Goal: Task Accomplishment & Management: Complete application form

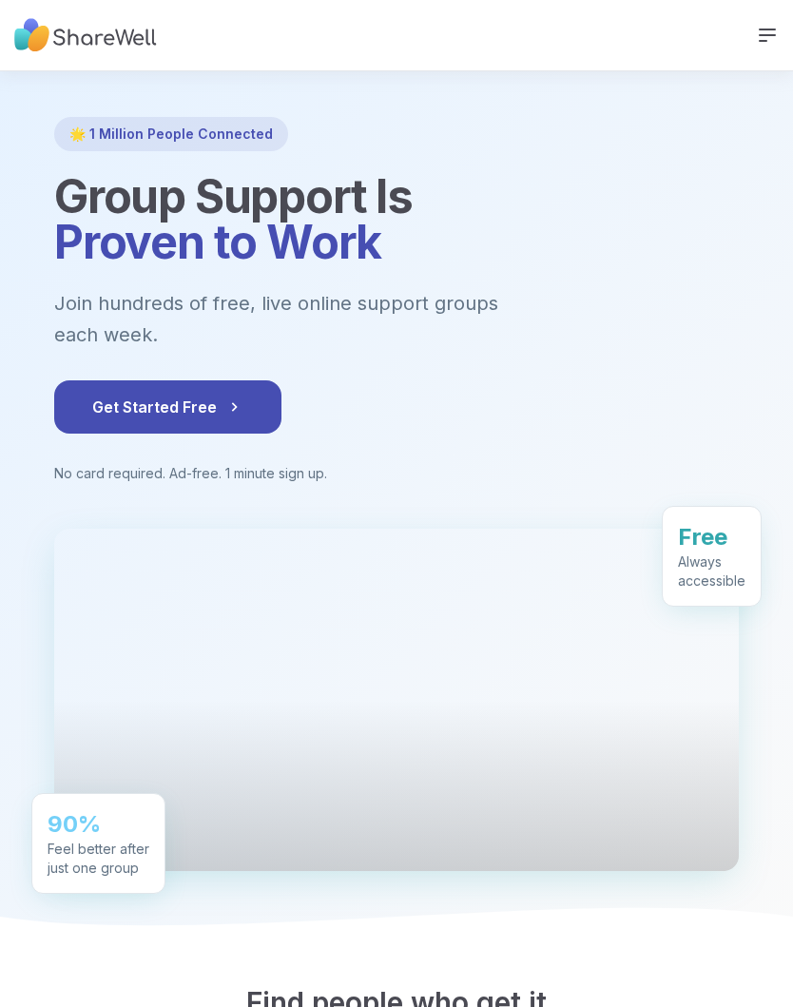
click at [127, 386] on button "Get Started Free" at bounding box center [167, 406] width 227 height 53
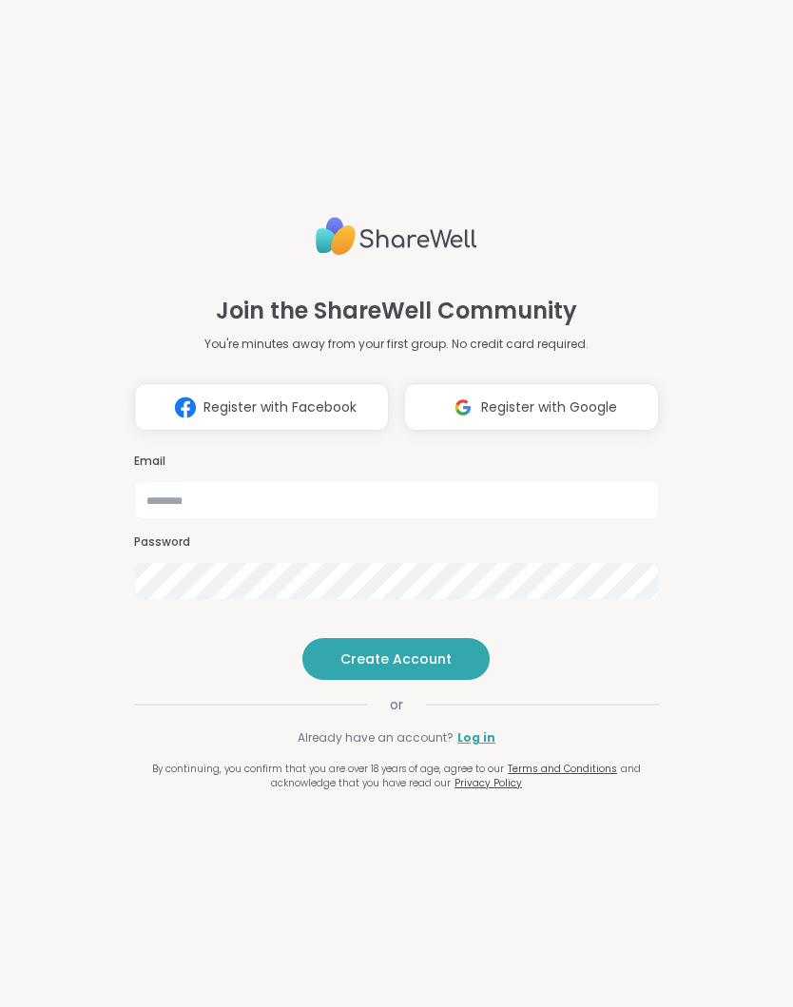
click at [454, 390] on img at bounding box center [463, 407] width 36 height 35
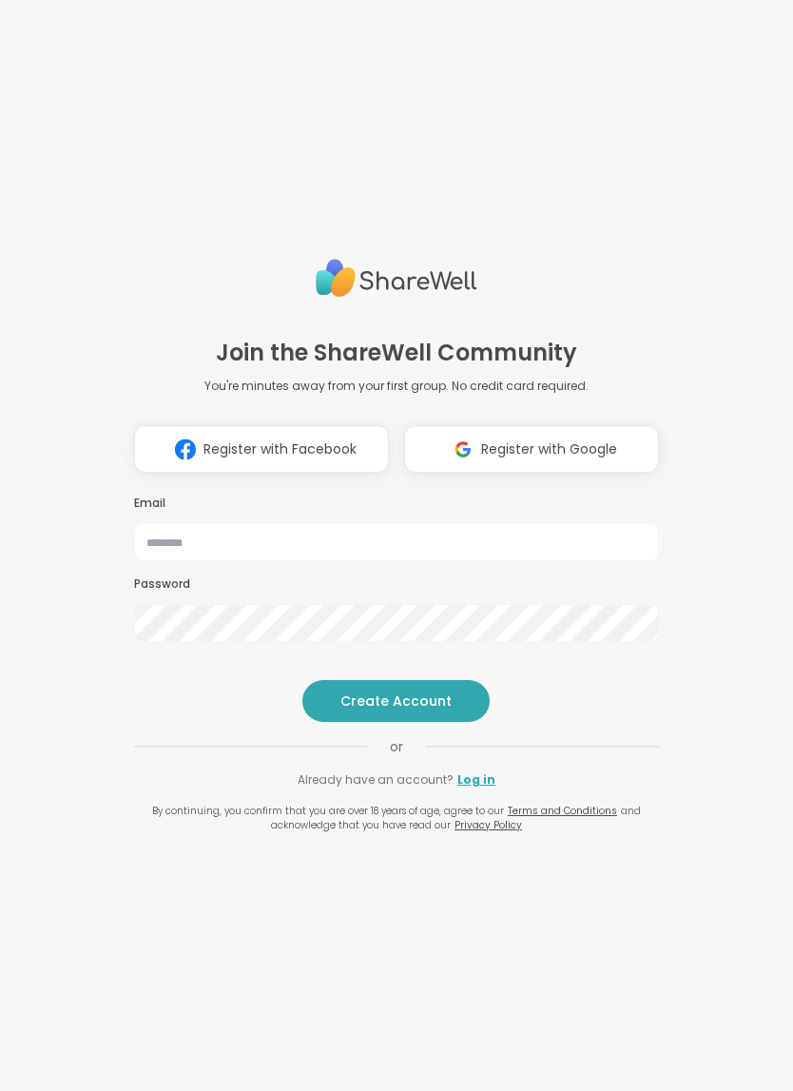
click at [181, 432] on img at bounding box center [185, 449] width 36 height 35
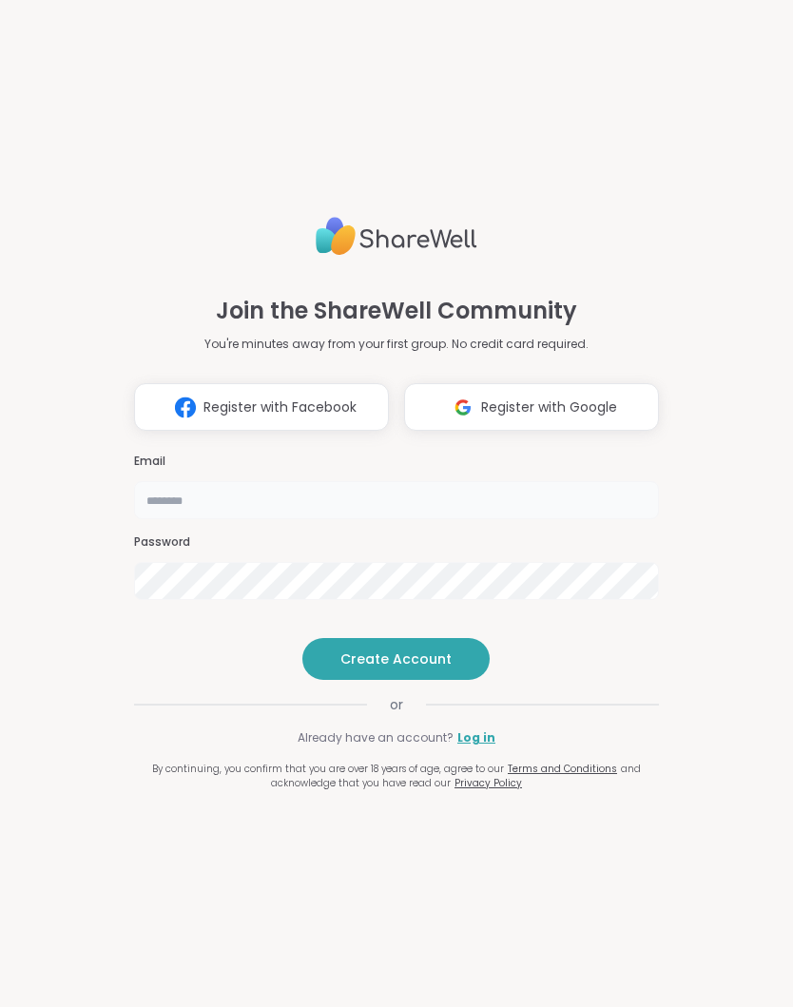
click at [154, 481] on input "email" at bounding box center [396, 500] width 525 height 38
click at [478, 747] on link "Log in" at bounding box center [477, 738] width 38 height 17
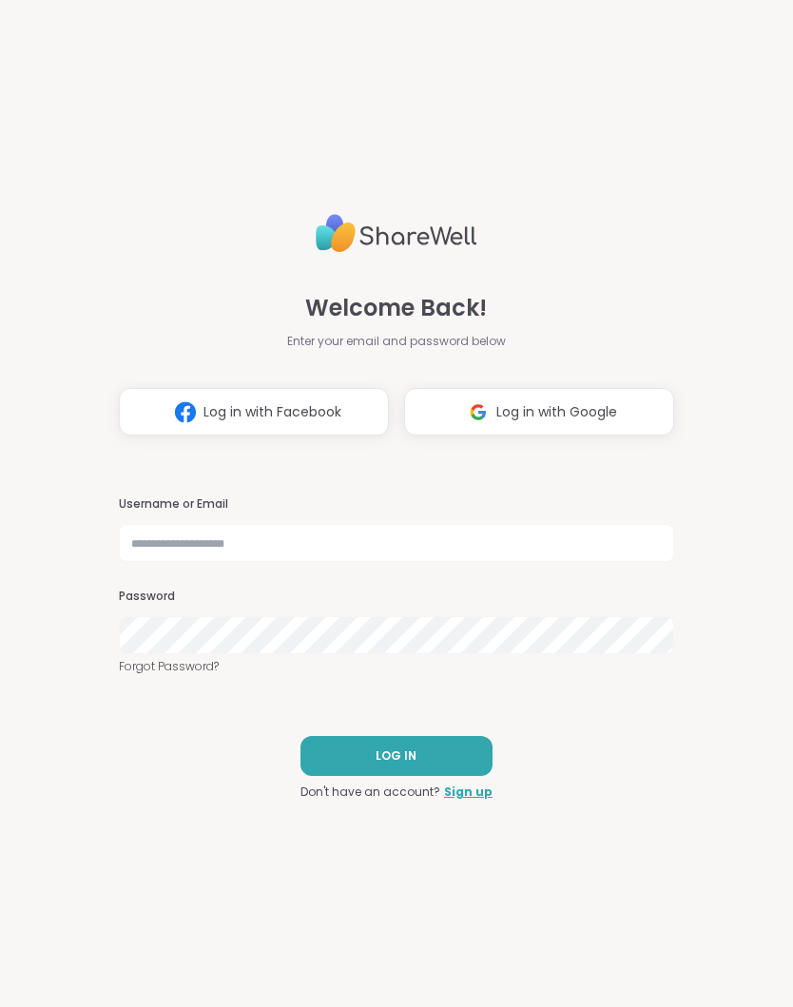
click at [470, 799] on link "Sign up" at bounding box center [468, 792] width 49 height 17
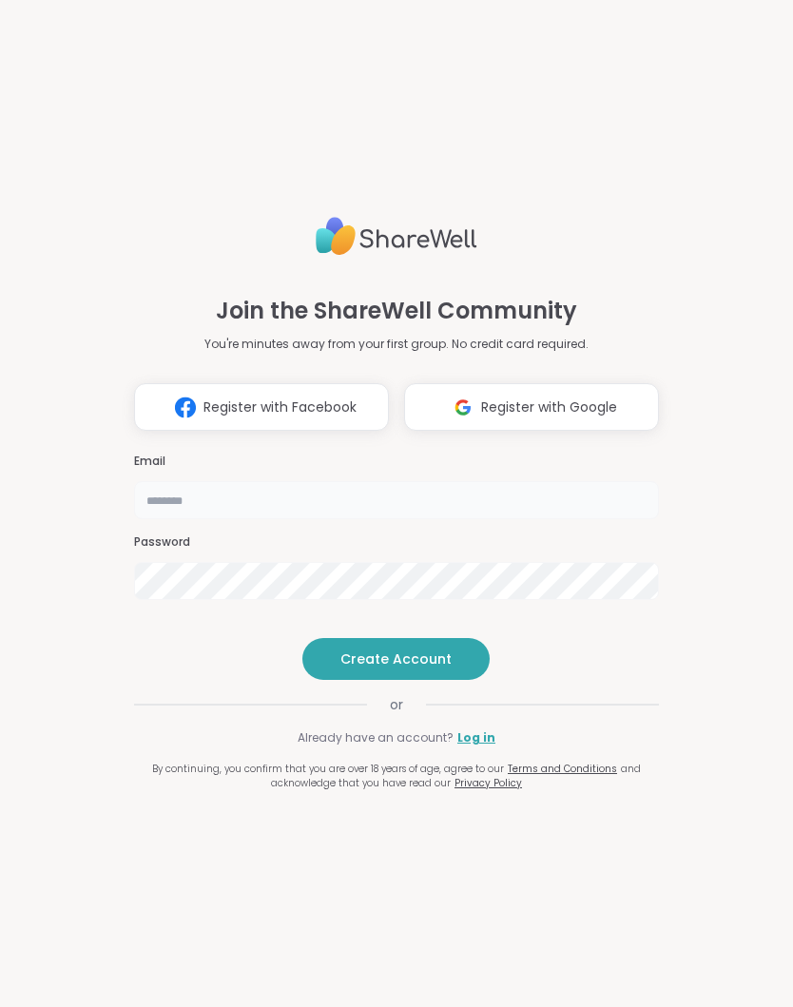
click at [175, 483] on input "email" at bounding box center [396, 500] width 525 height 38
click at [300, 481] on input "**********" at bounding box center [396, 500] width 525 height 38
type input "**********"
click at [337, 680] on button "Create Account" at bounding box center [395, 659] width 187 height 42
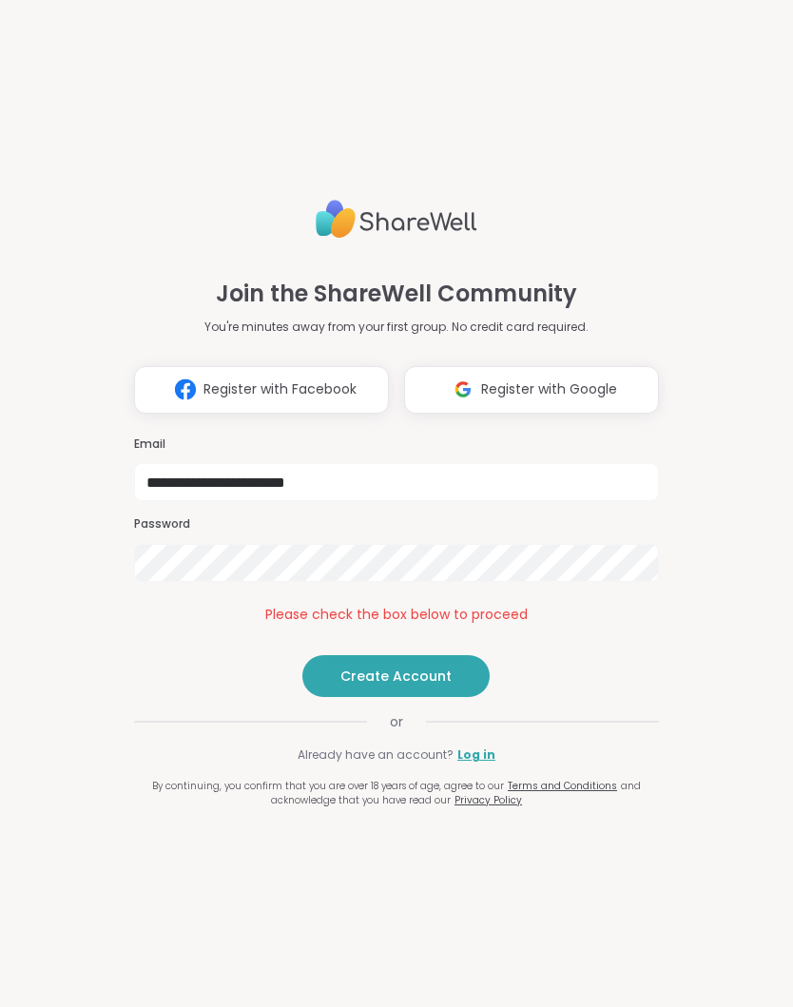
click at [351, 686] on span "Create Account" at bounding box center [396, 676] width 111 height 19
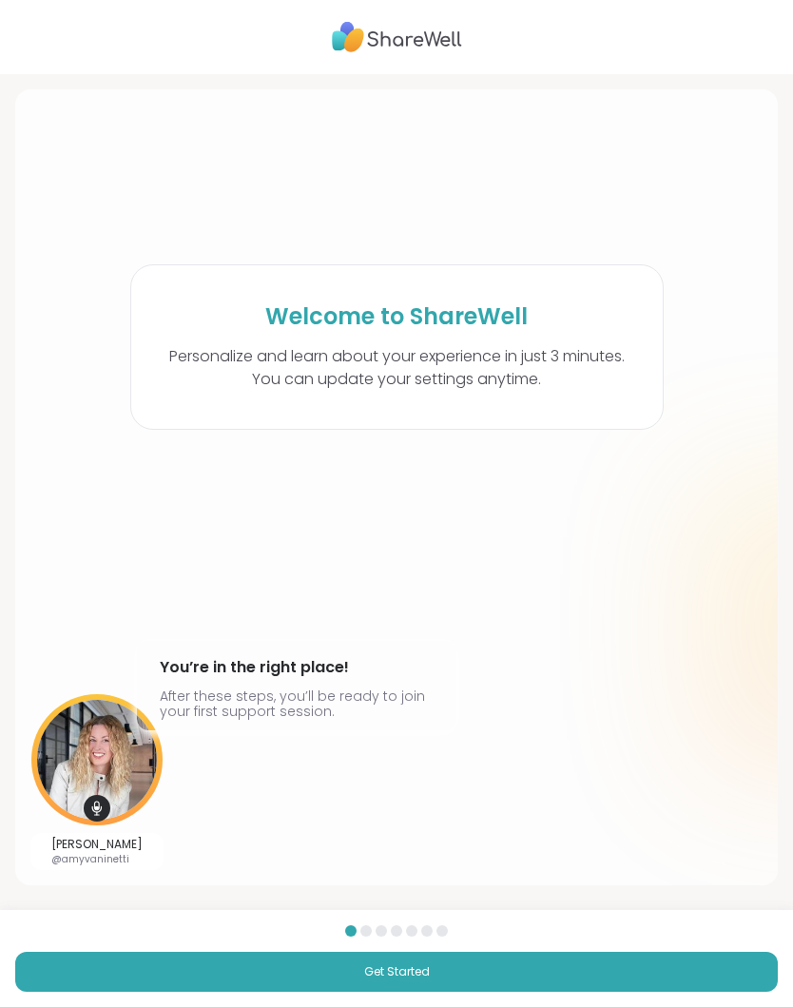
click at [205, 968] on button "Get Started" at bounding box center [396, 972] width 763 height 40
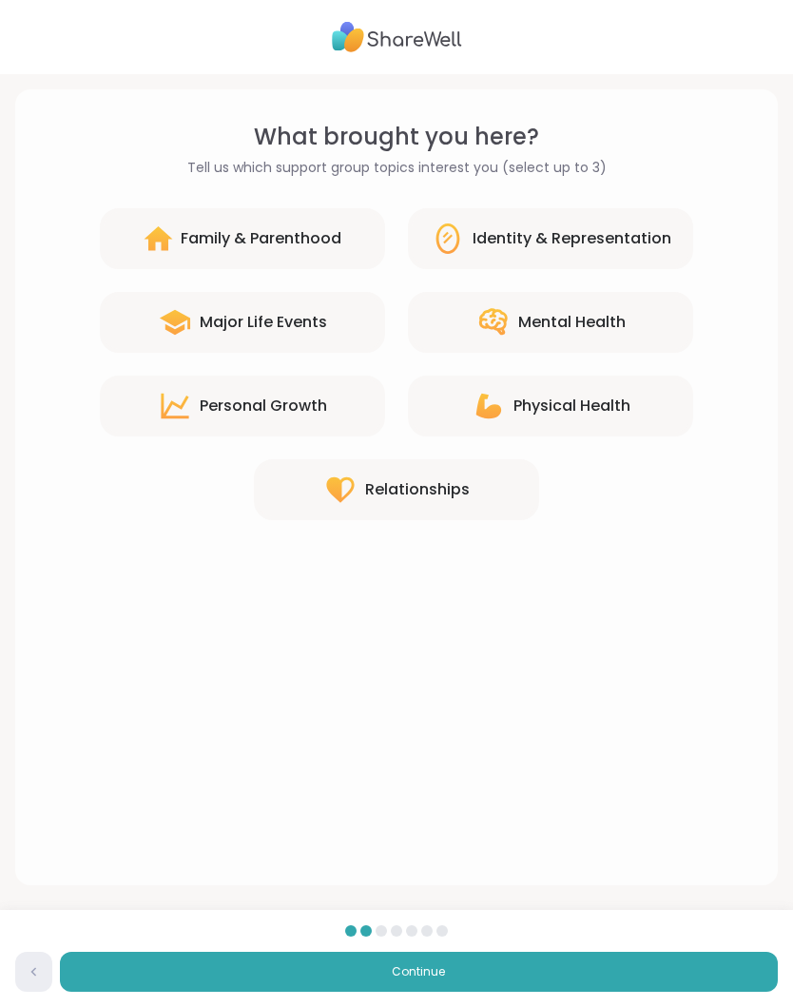
click at [232, 415] on div "Personal Growth" at bounding box center [263, 406] width 127 height 23
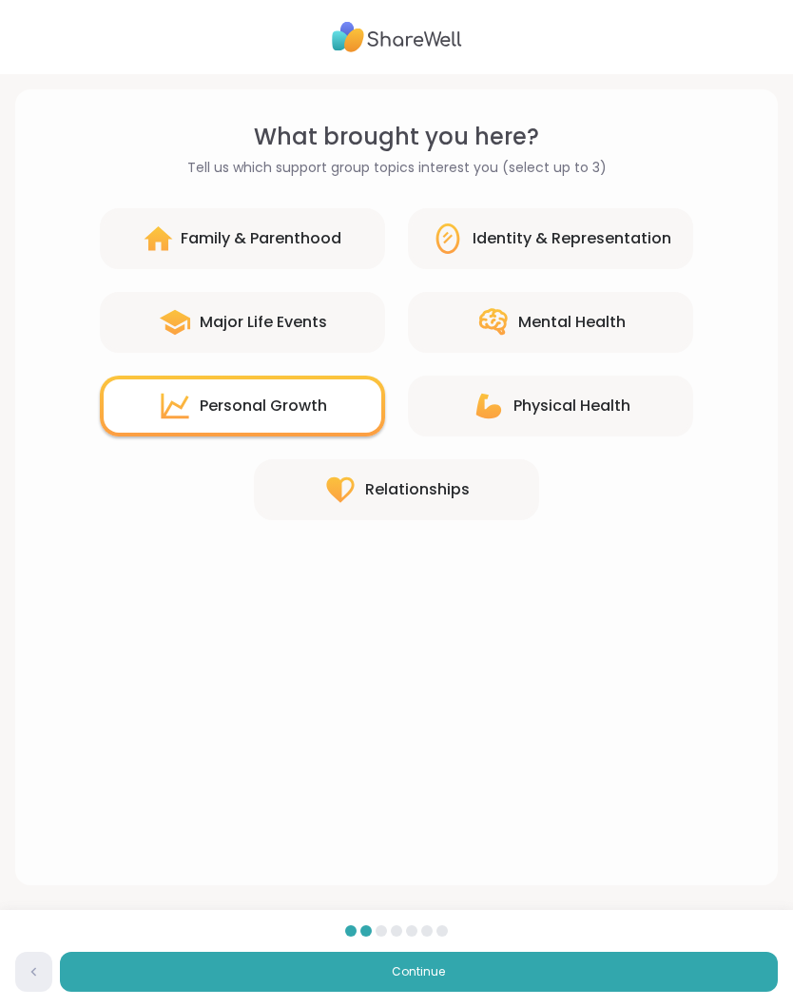
click at [497, 323] on icon at bounding box center [492, 321] width 29 height 27
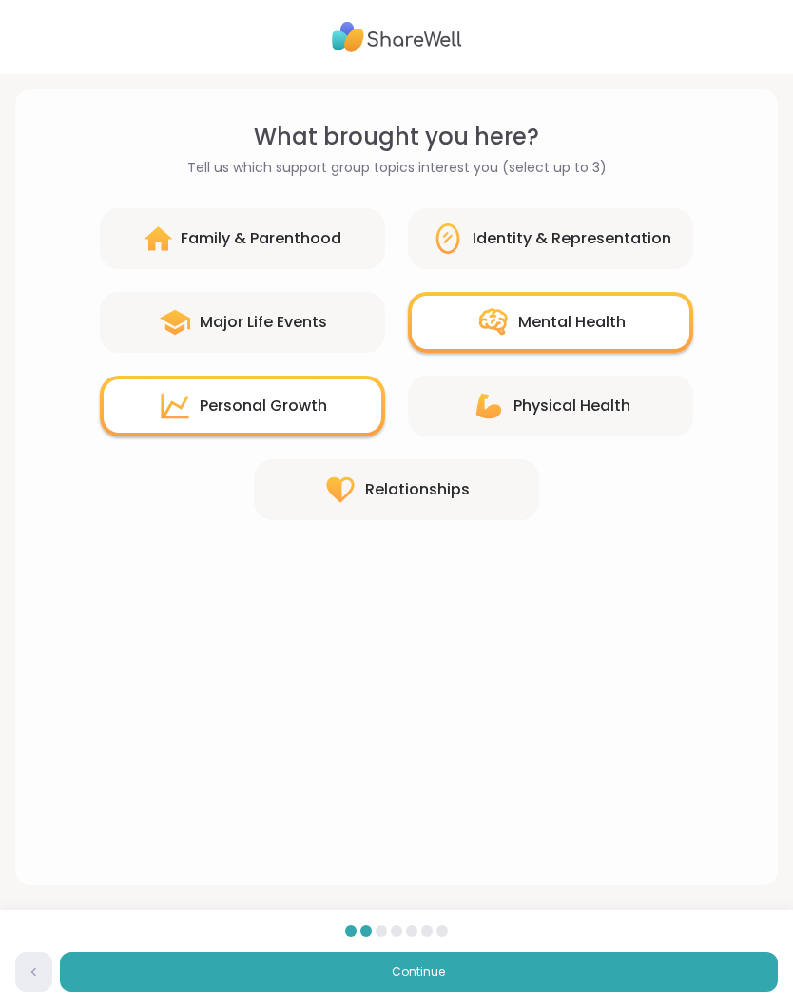
click at [176, 350] on div "Major Life Events" at bounding box center [242, 322] width 285 height 61
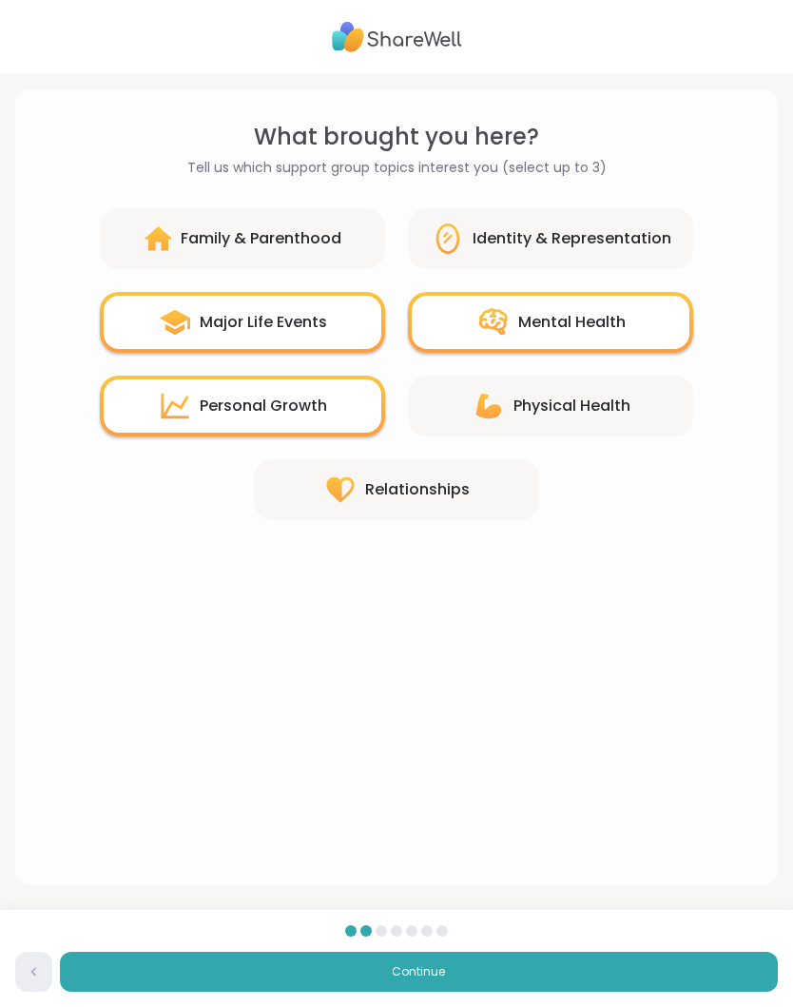
click at [501, 435] on div "Physical Health" at bounding box center [550, 406] width 285 height 61
click at [385, 497] on div "Relationships" at bounding box center [417, 489] width 105 height 23
click at [477, 419] on icon at bounding box center [489, 406] width 34 height 34
click at [485, 410] on icon at bounding box center [488, 406] width 25 height 25
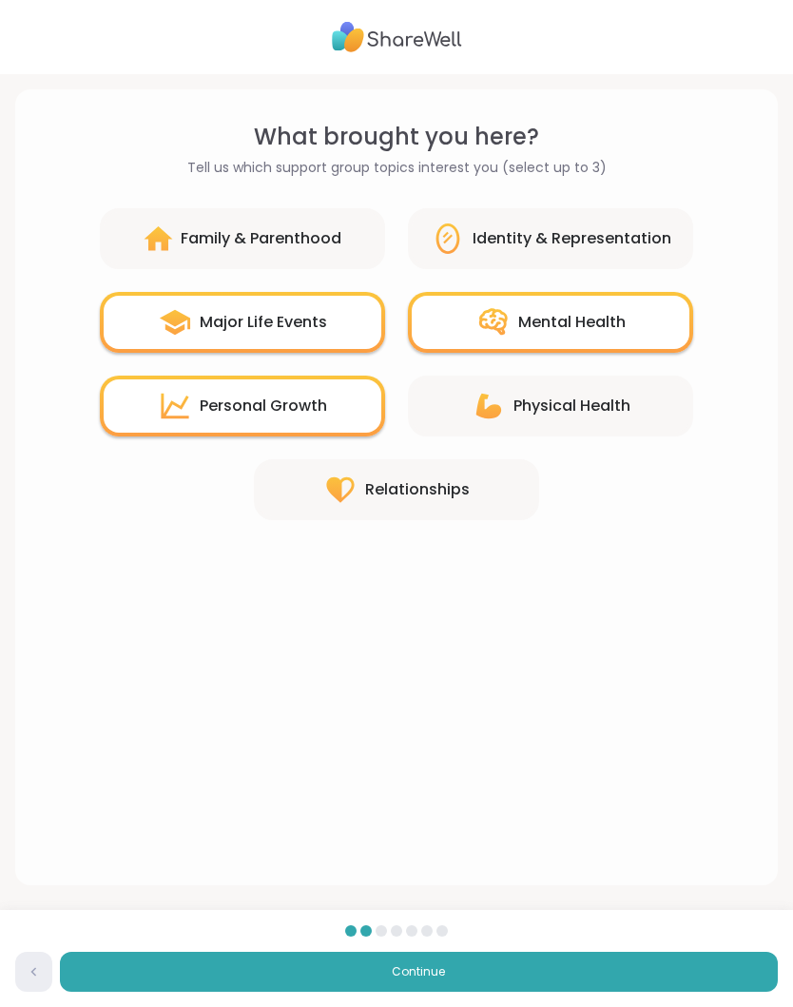
click at [518, 415] on div "Physical Health" at bounding box center [572, 406] width 117 height 23
click at [235, 328] on div "Major Life Events" at bounding box center [263, 322] width 127 height 23
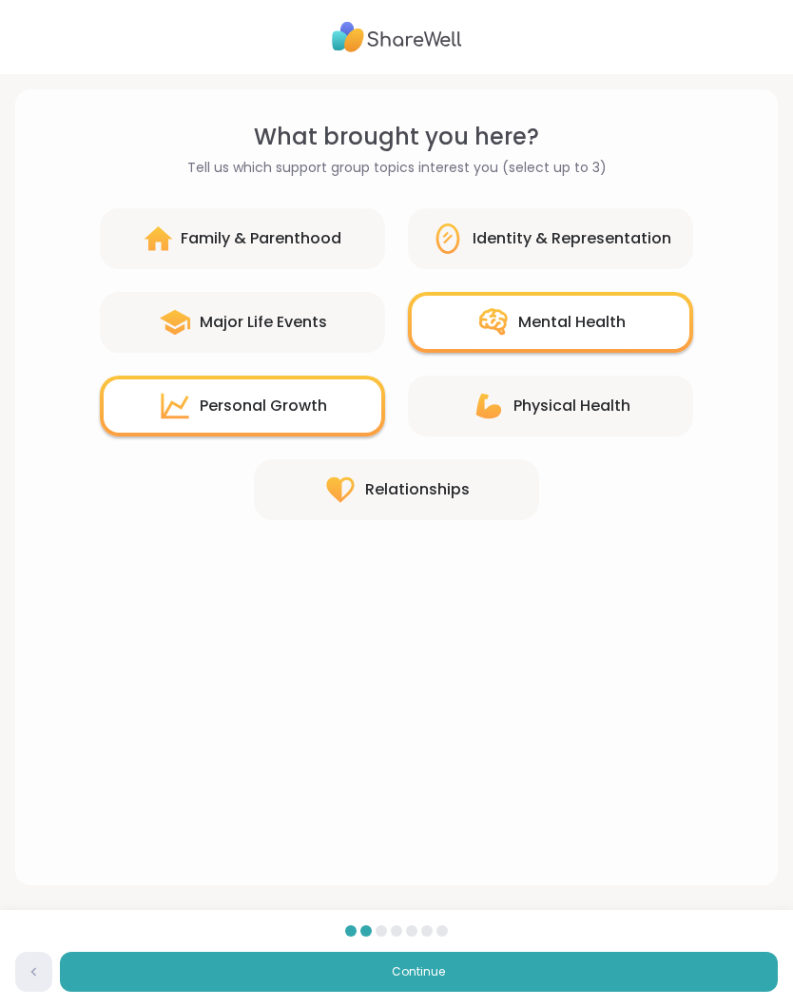
click at [375, 491] on div "Relationships" at bounding box center [417, 489] width 105 height 23
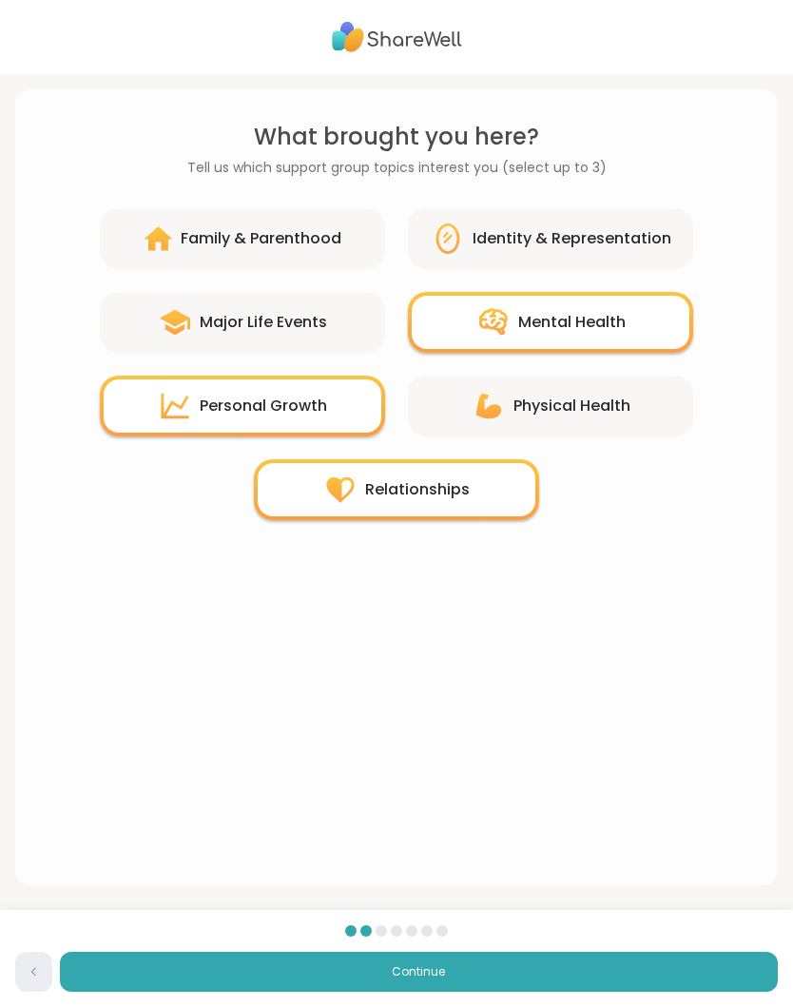
click at [170, 966] on button "Continue" at bounding box center [419, 972] width 718 height 40
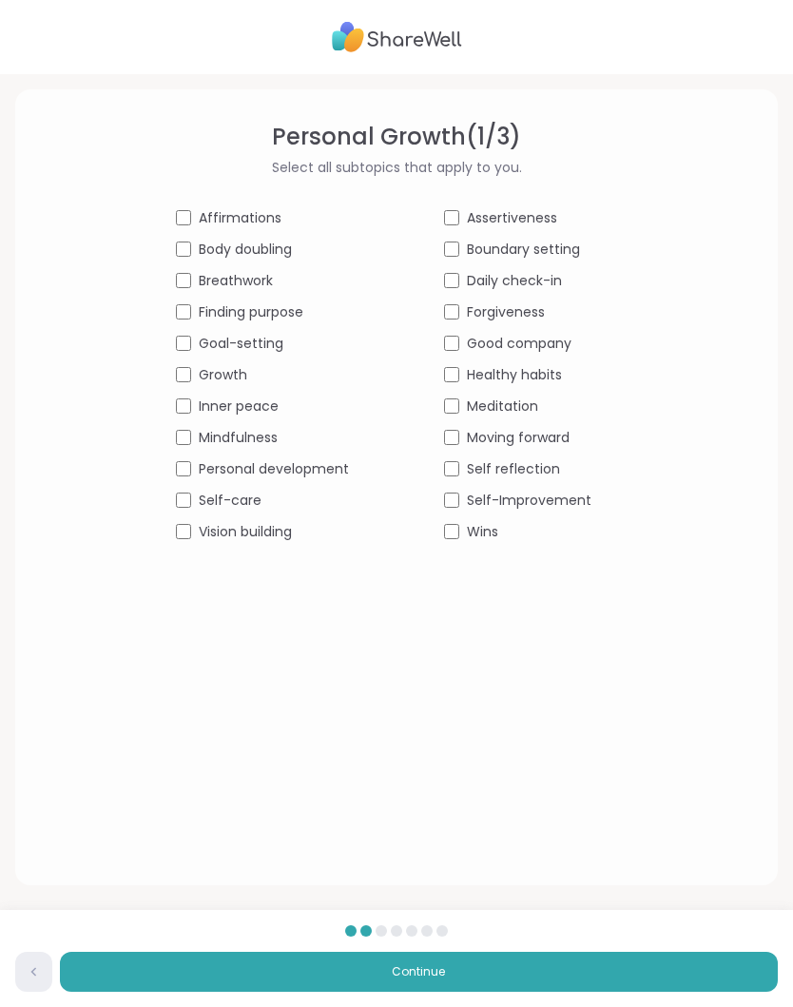
click at [446, 509] on div "Self-Improvement" at bounding box center [530, 501] width 173 height 20
click at [224, 222] on span "Affirmations" at bounding box center [240, 218] width 83 height 20
click at [329, 984] on button "Continue" at bounding box center [419, 972] width 718 height 40
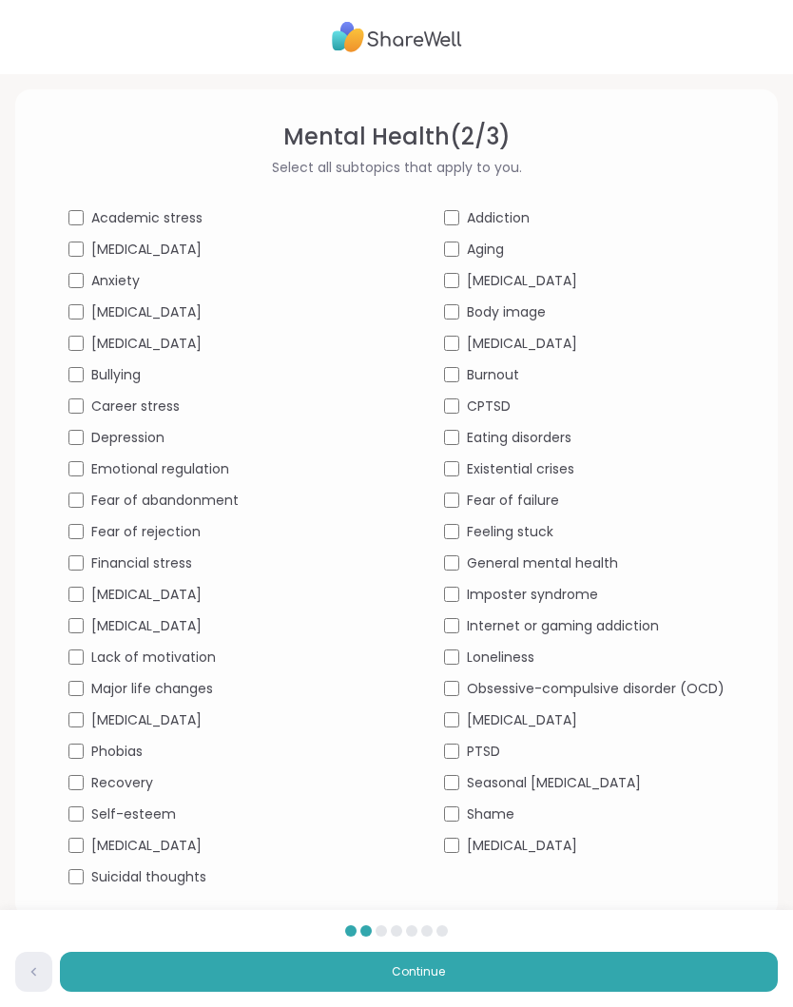
click at [70, 263] on div "Academic stress Addiction ADHD Aging Anxiety Bipolar disorder Body dysmorphia B…" at bounding box center [396, 547] width 656 height 679
click at [71, 257] on div "ADHD" at bounding box center [208, 250] width 281 height 20
click at [87, 463] on div "Emotional regulation" at bounding box center [208, 469] width 281 height 20
click at [444, 538] on div "Feeling stuck" at bounding box center [584, 532] width 281 height 20
click at [337, 972] on button "Continue" at bounding box center [419, 972] width 718 height 40
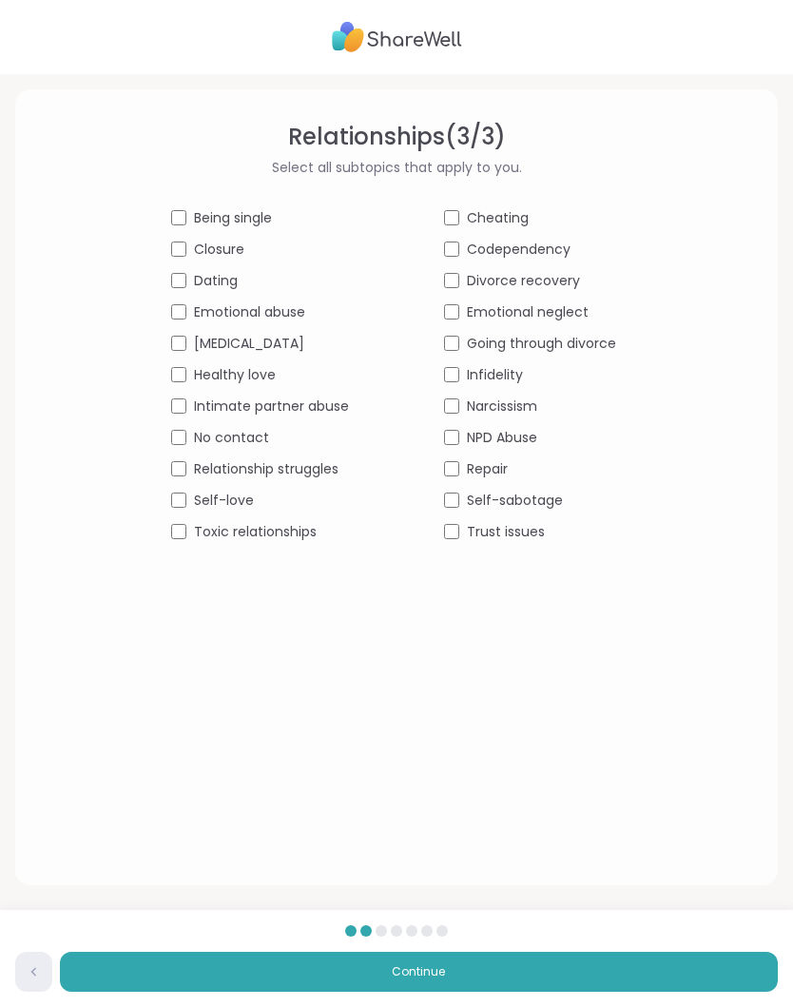
click at [244, 969] on button "Continue" at bounding box center [419, 972] width 718 height 40
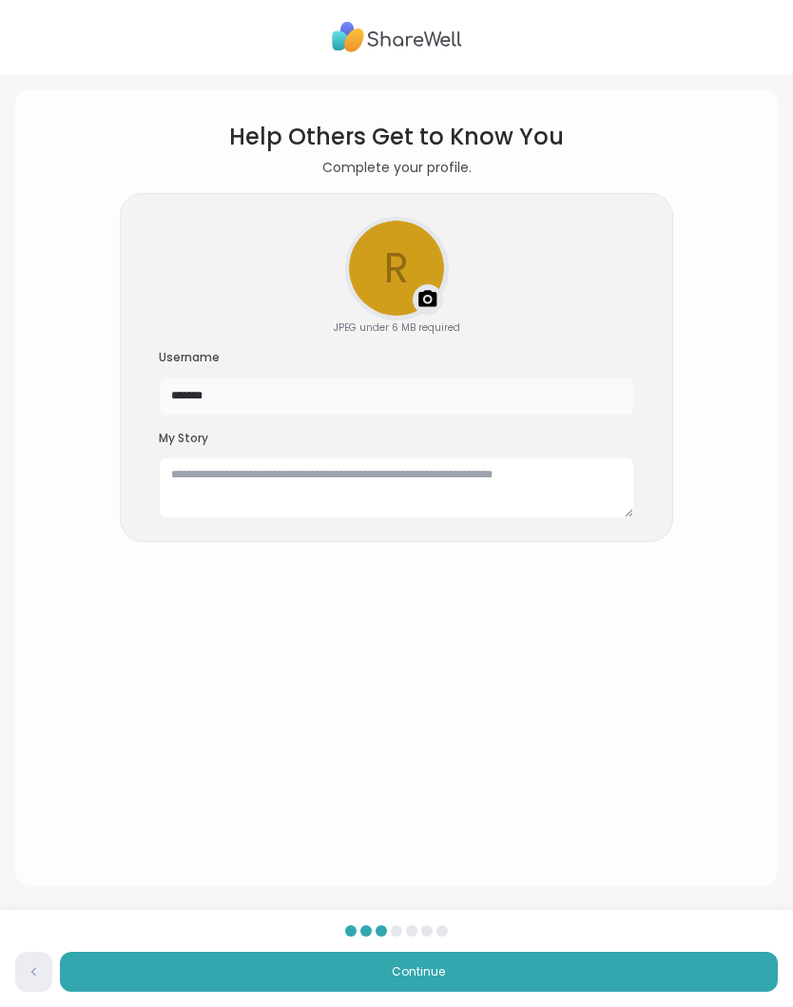
click at [218, 409] on input "*******" at bounding box center [397, 397] width 476 height 38
type input "*"
type input "**********"
click at [187, 487] on textarea at bounding box center [397, 488] width 476 height 61
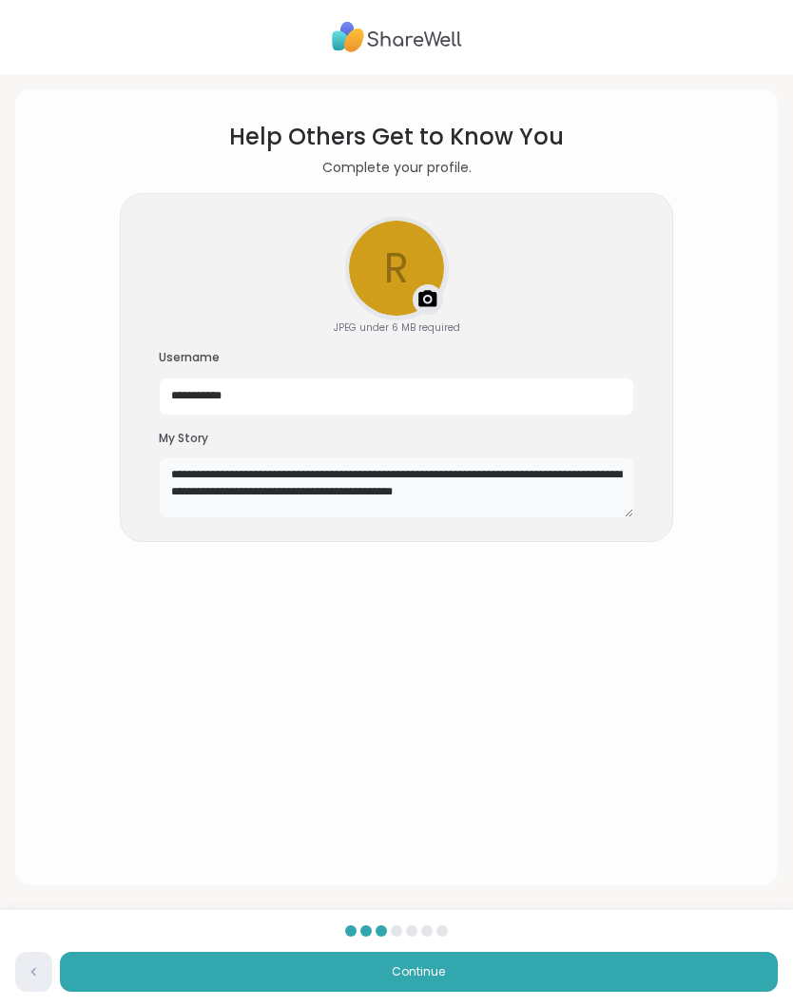
type textarea "**********"
click at [783, 673] on div "**********" at bounding box center [396, 503] width 793 height 1007
click at [306, 976] on button "Continue" at bounding box center [419, 972] width 718 height 40
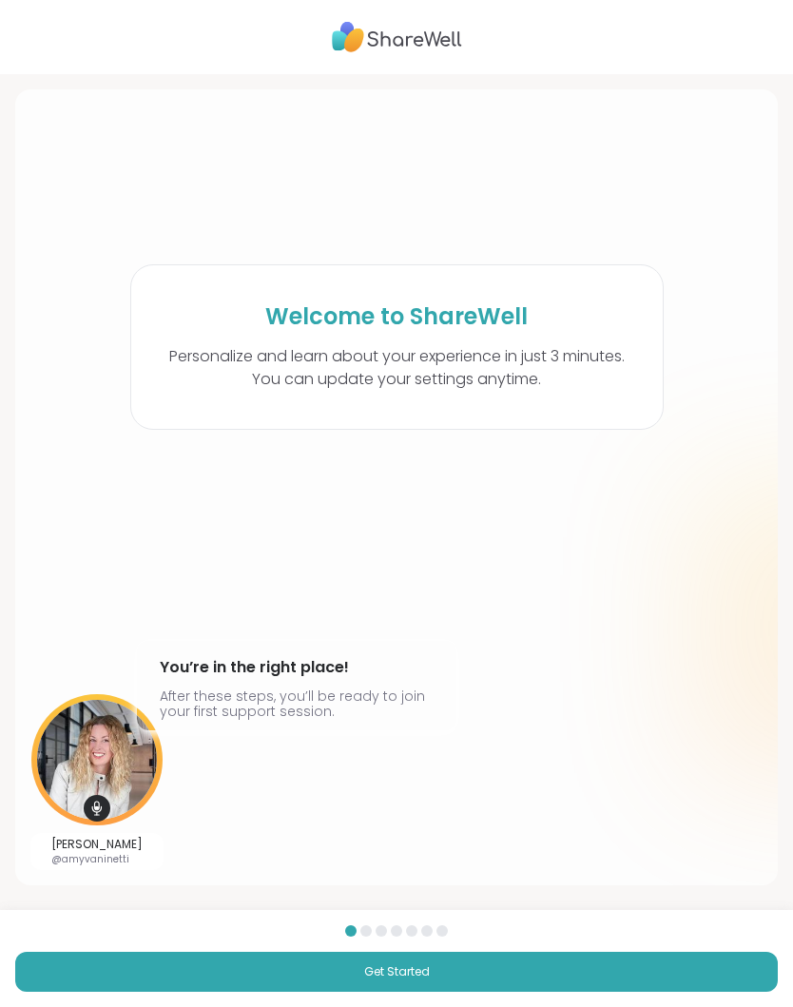
click at [682, 964] on button "Get Started" at bounding box center [396, 972] width 763 height 40
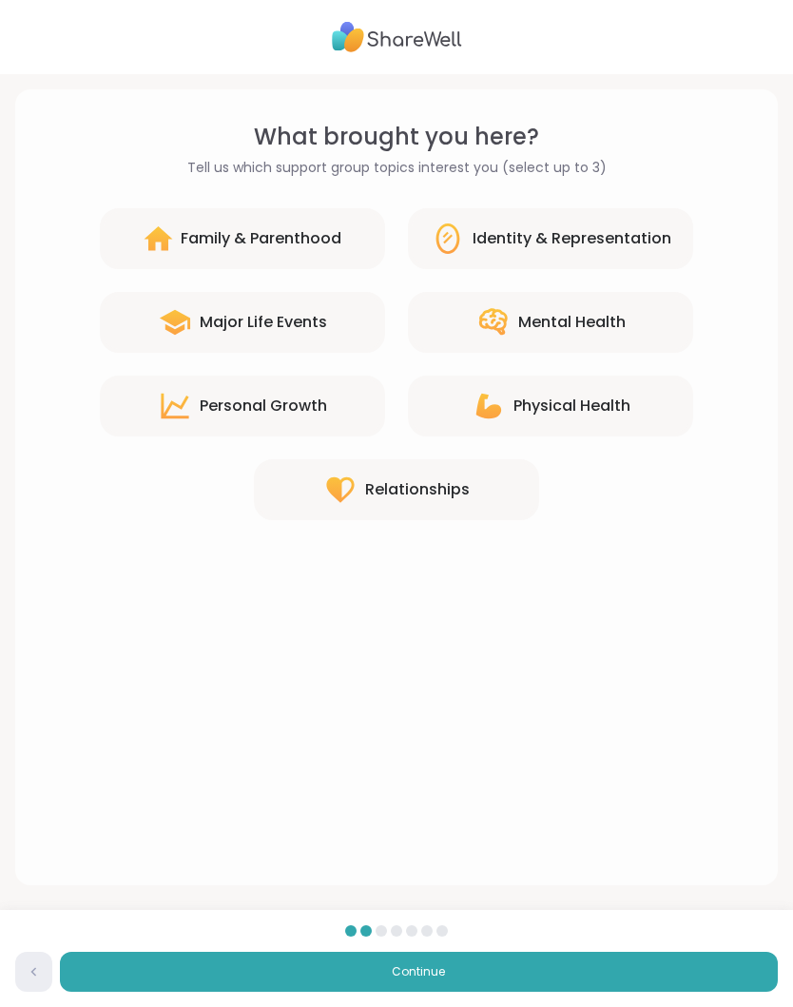
click at [697, 977] on button "Continue" at bounding box center [419, 972] width 718 height 40
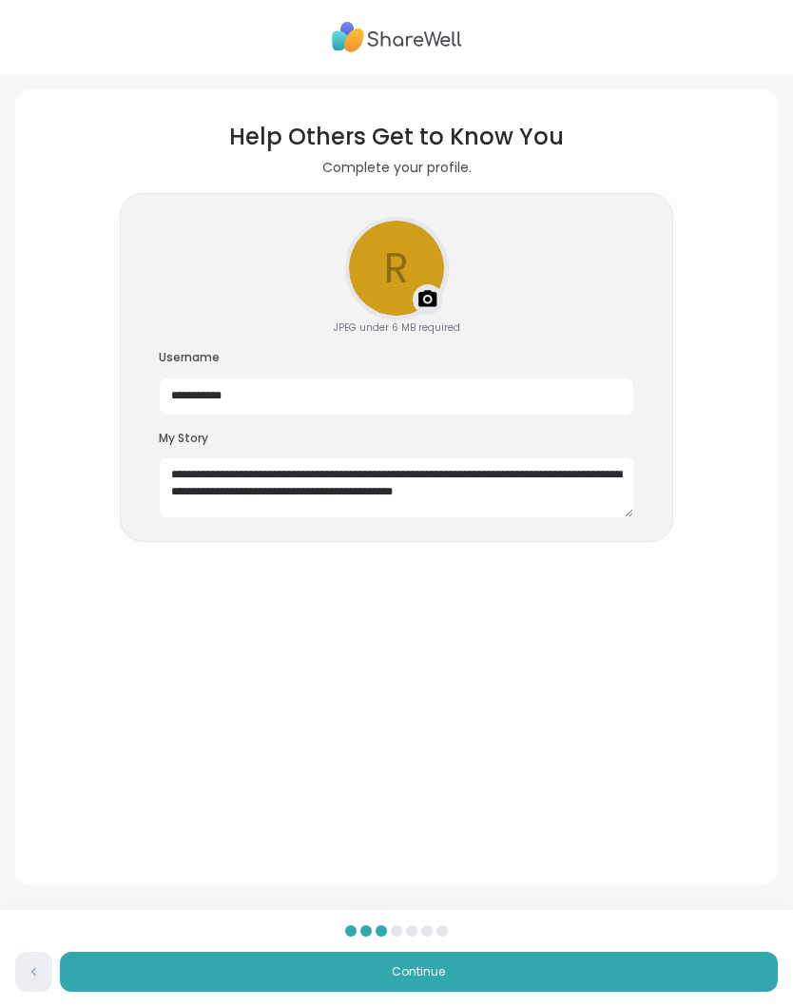
click at [701, 972] on button "Continue" at bounding box center [419, 972] width 718 height 40
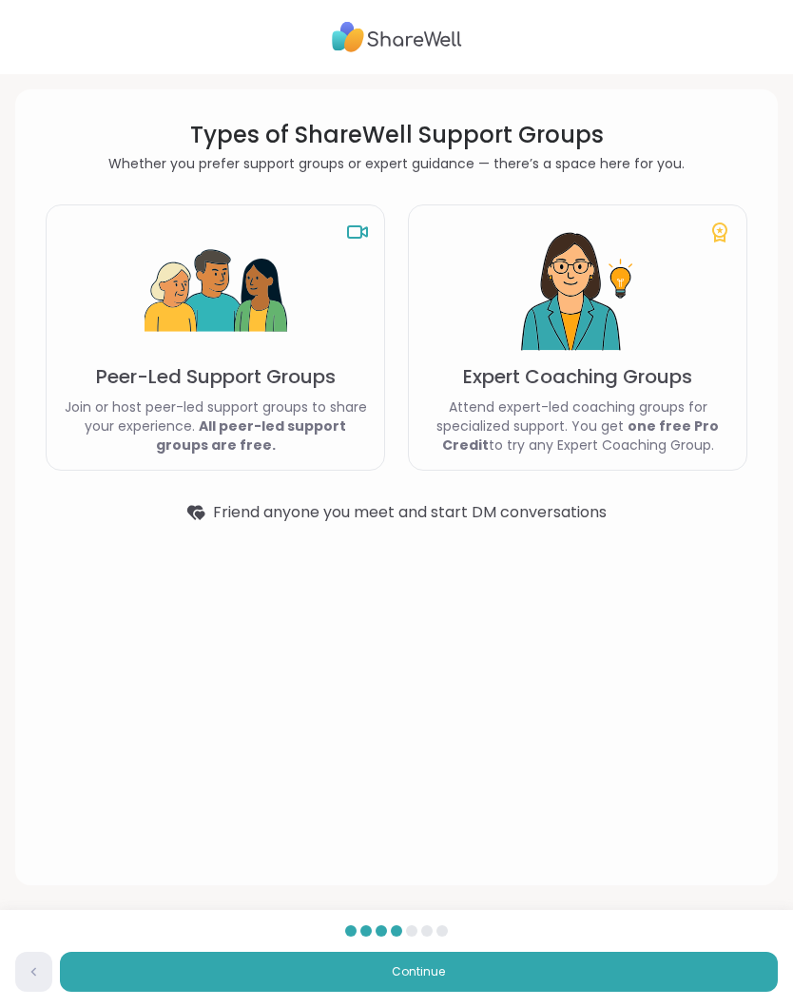
click at [138, 981] on button "Continue" at bounding box center [419, 972] width 718 height 40
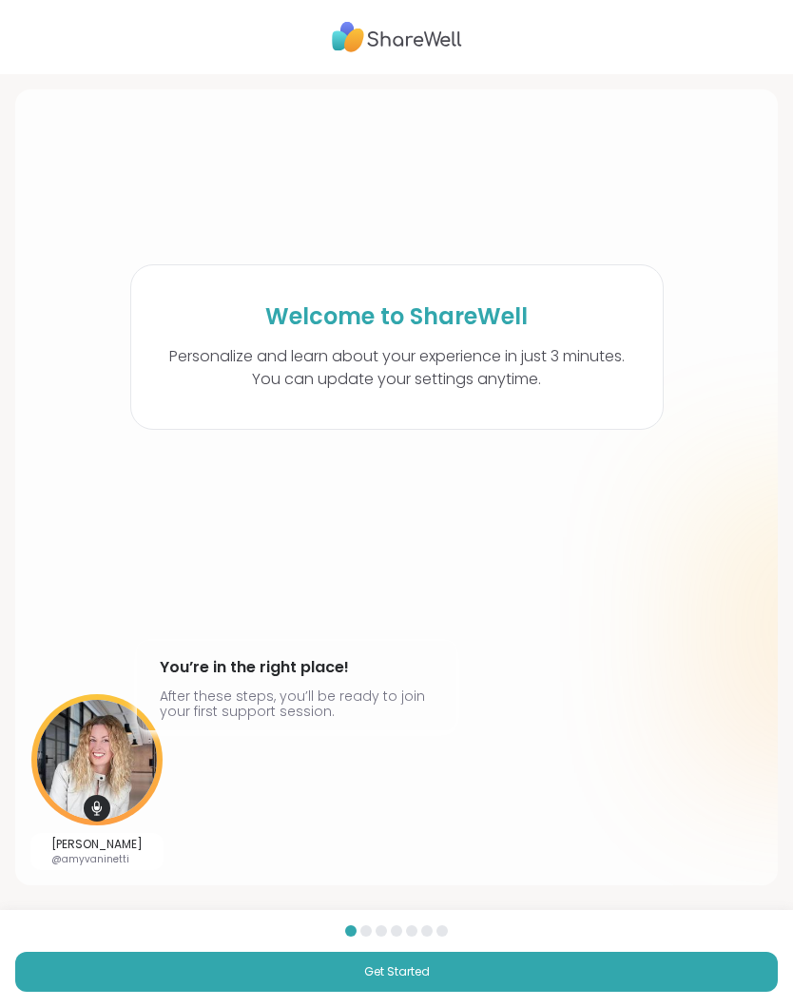
click at [707, 960] on button "Get Started" at bounding box center [396, 972] width 763 height 40
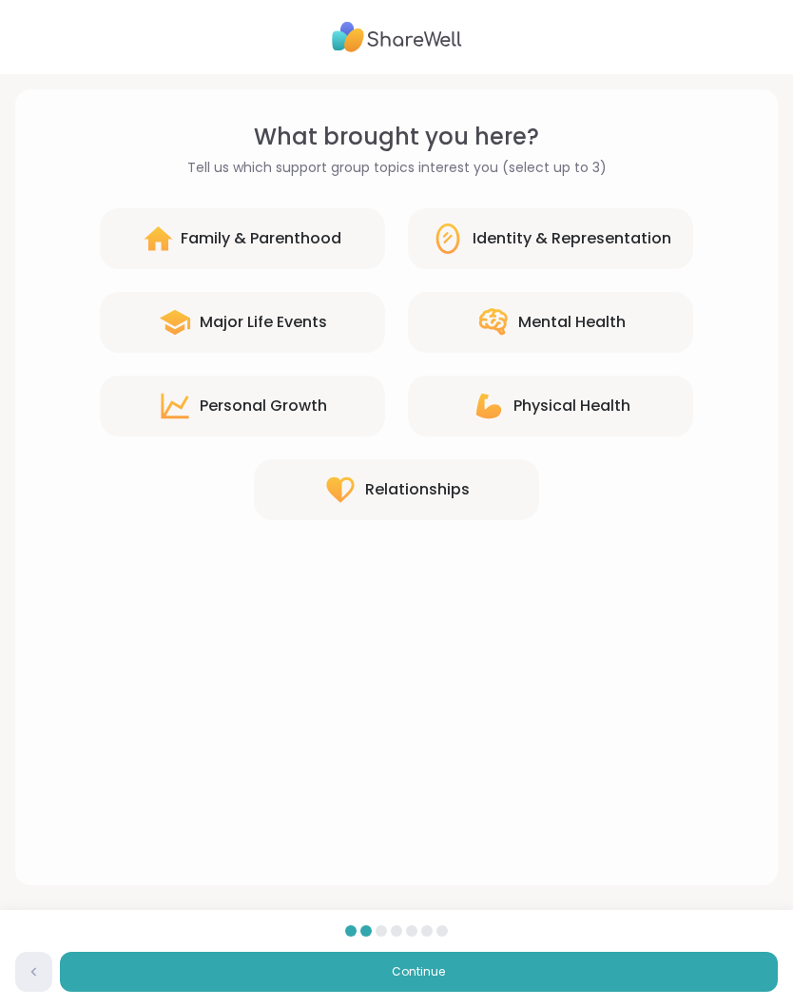
click at [709, 964] on button "Continue" at bounding box center [419, 972] width 718 height 40
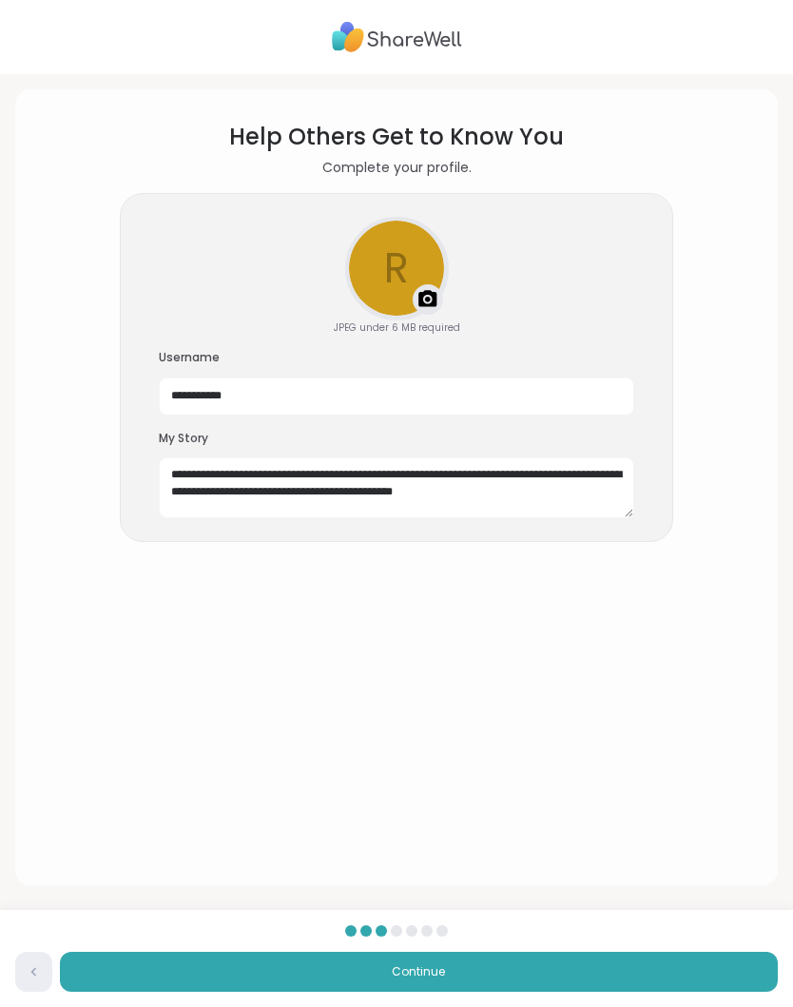
click at [92, 974] on button "Continue" at bounding box center [419, 972] width 718 height 40
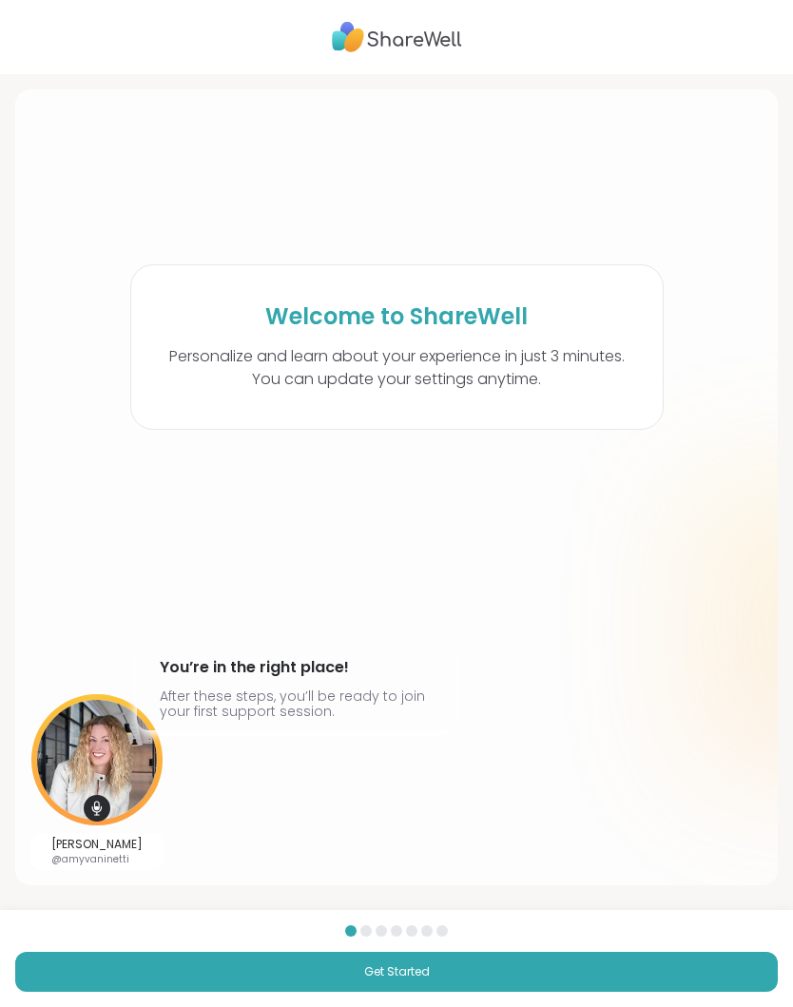
click at [693, 968] on button "Get Started" at bounding box center [396, 972] width 763 height 40
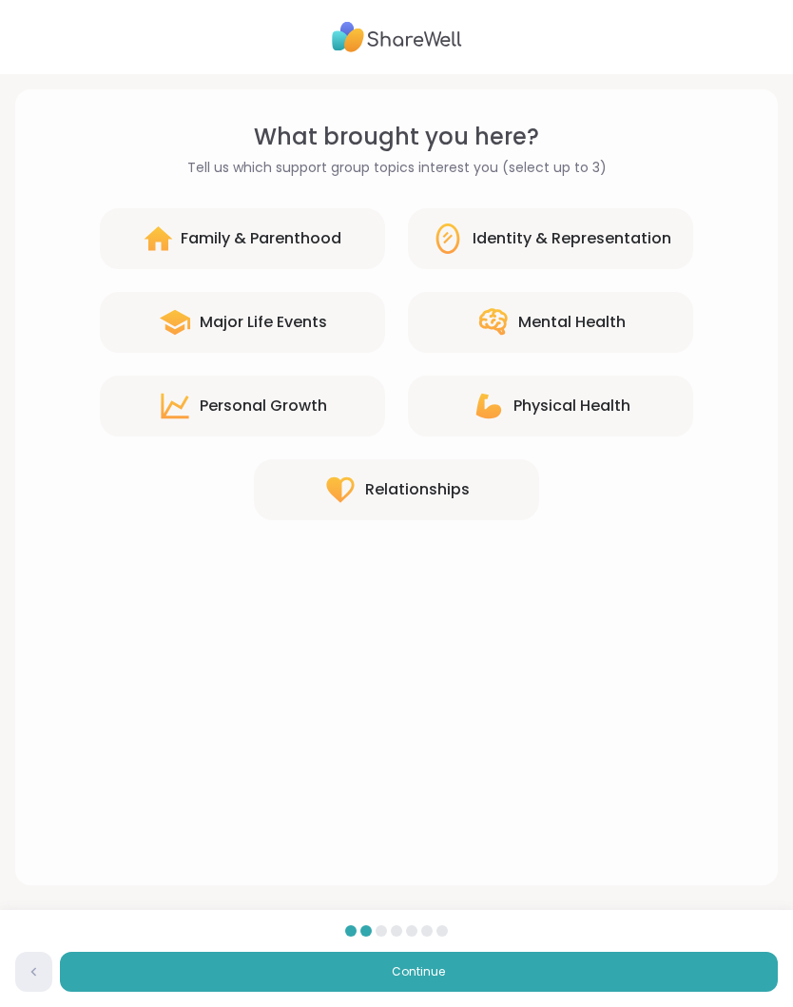
click at [698, 964] on button "Continue" at bounding box center [419, 972] width 718 height 40
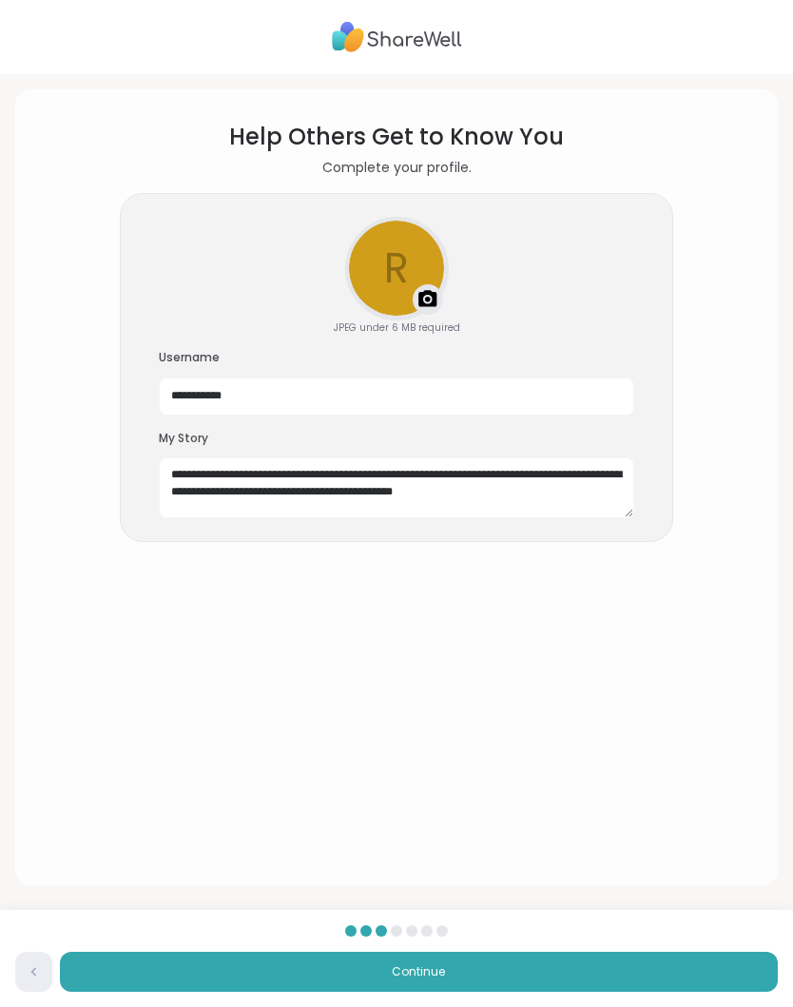
click at [422, 297] on img at bounding box center [428, 299] width 23 height 23
